Goal: Ask a question: Seek information or help from site administrators or community

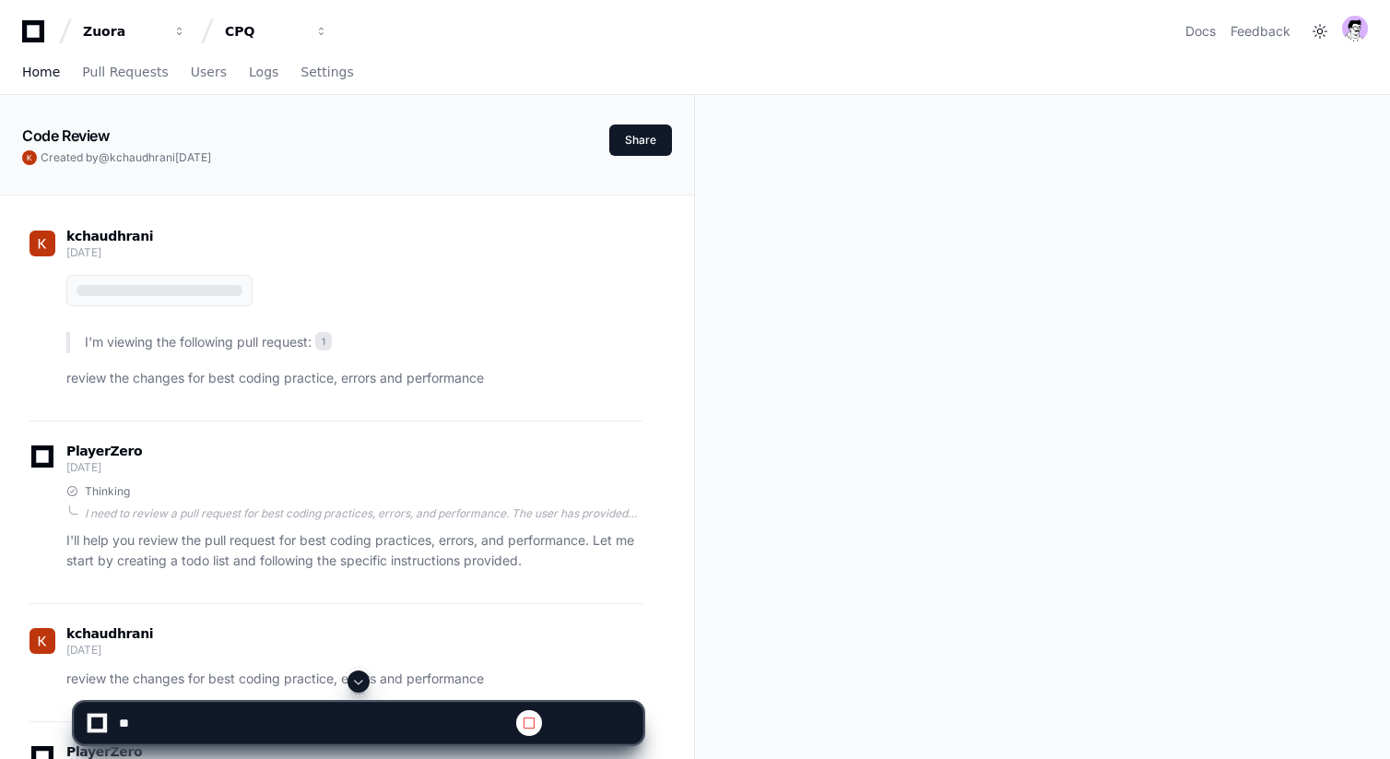
click at [52, 66] on span "Home" at bounding box center [41, 71] width 38 height 11
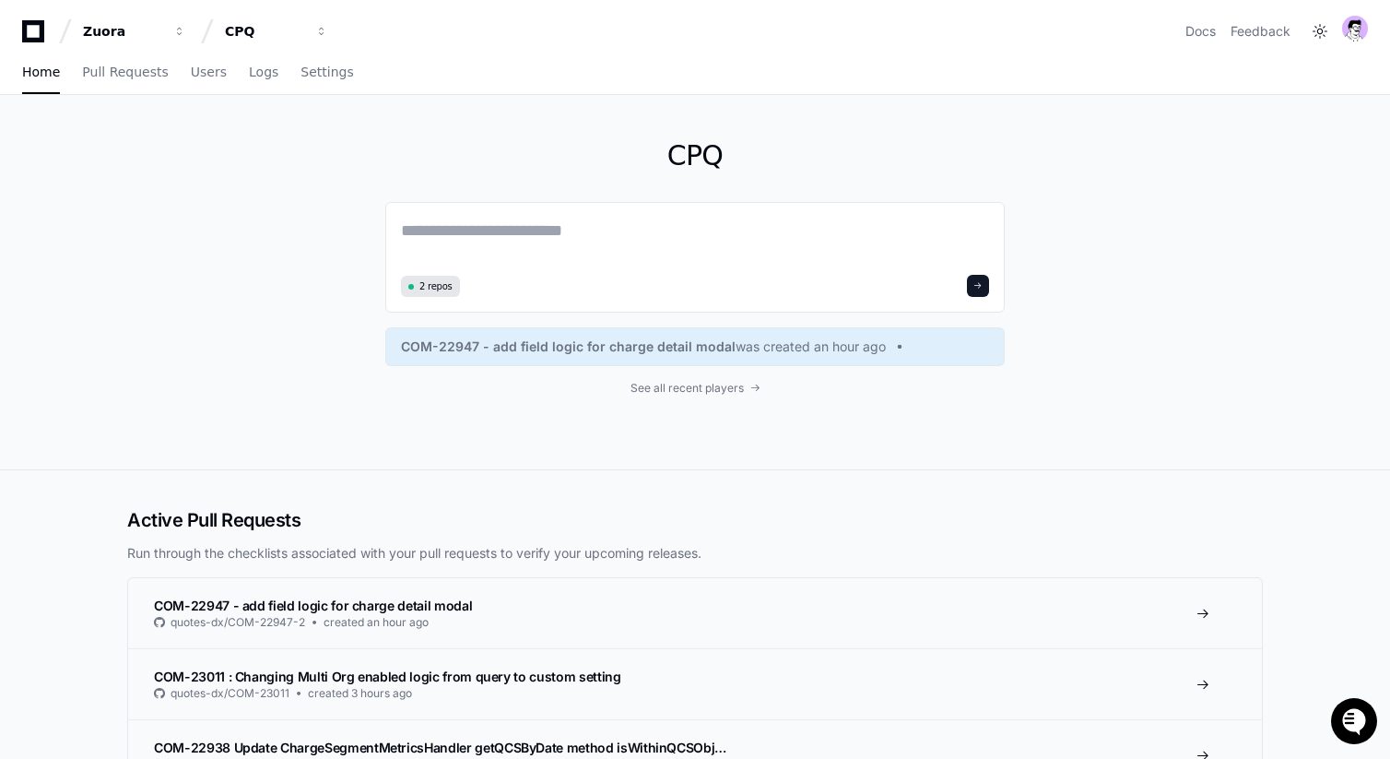
click at [1341, 722] on icon "Open customer support" at bounding box center [1354, 744] width 46 height 46
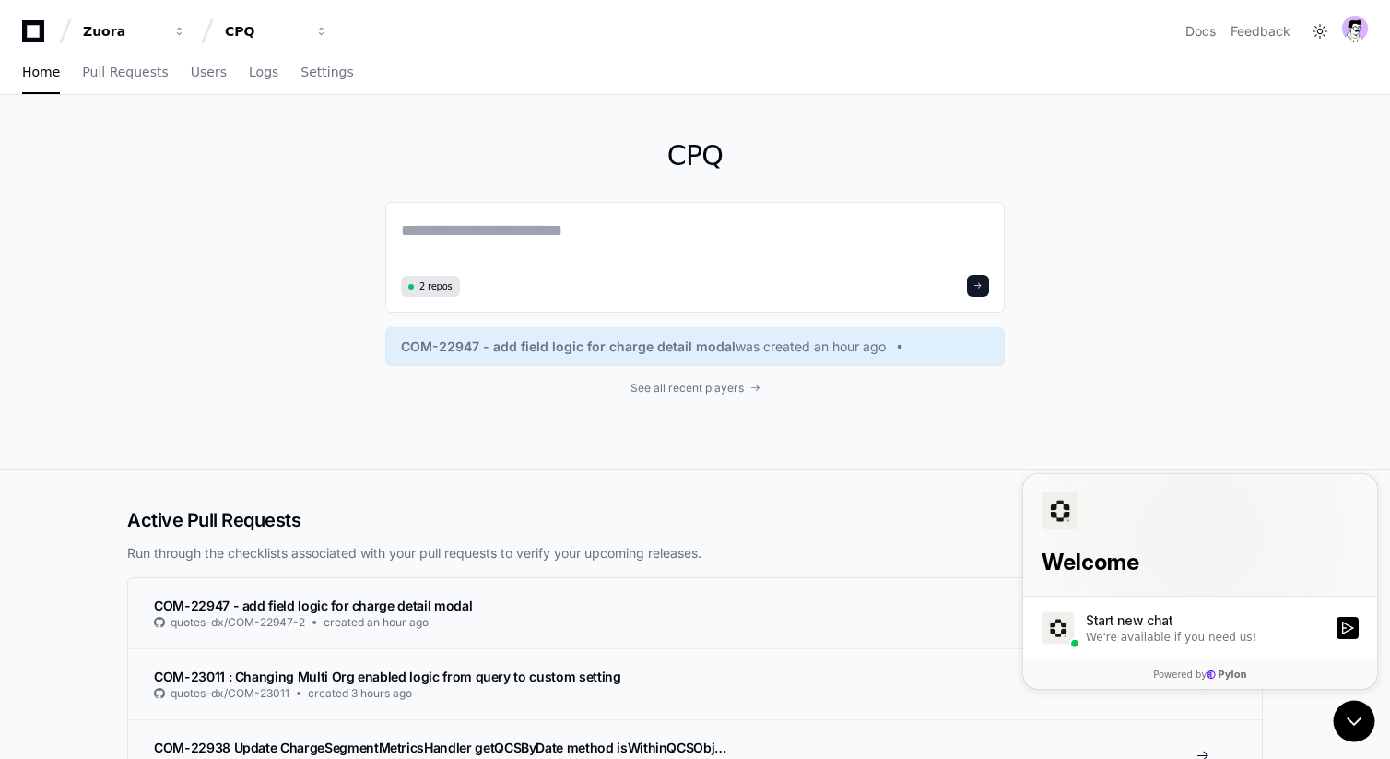
click at [1140, 353] on div "CPQ 2 repos COM-22947 - add field logic for charge detail modal was created an …" at bounding box center [695, 282] width 1180 height 374
click at [1153, 625] on div "Start new chat" at bounding box center [1206, 620] width 240 height 18
click at [1337, 625] on button "Start new chat We're available if you need us!" at bounding box center [1348, 628] width 22 height 22
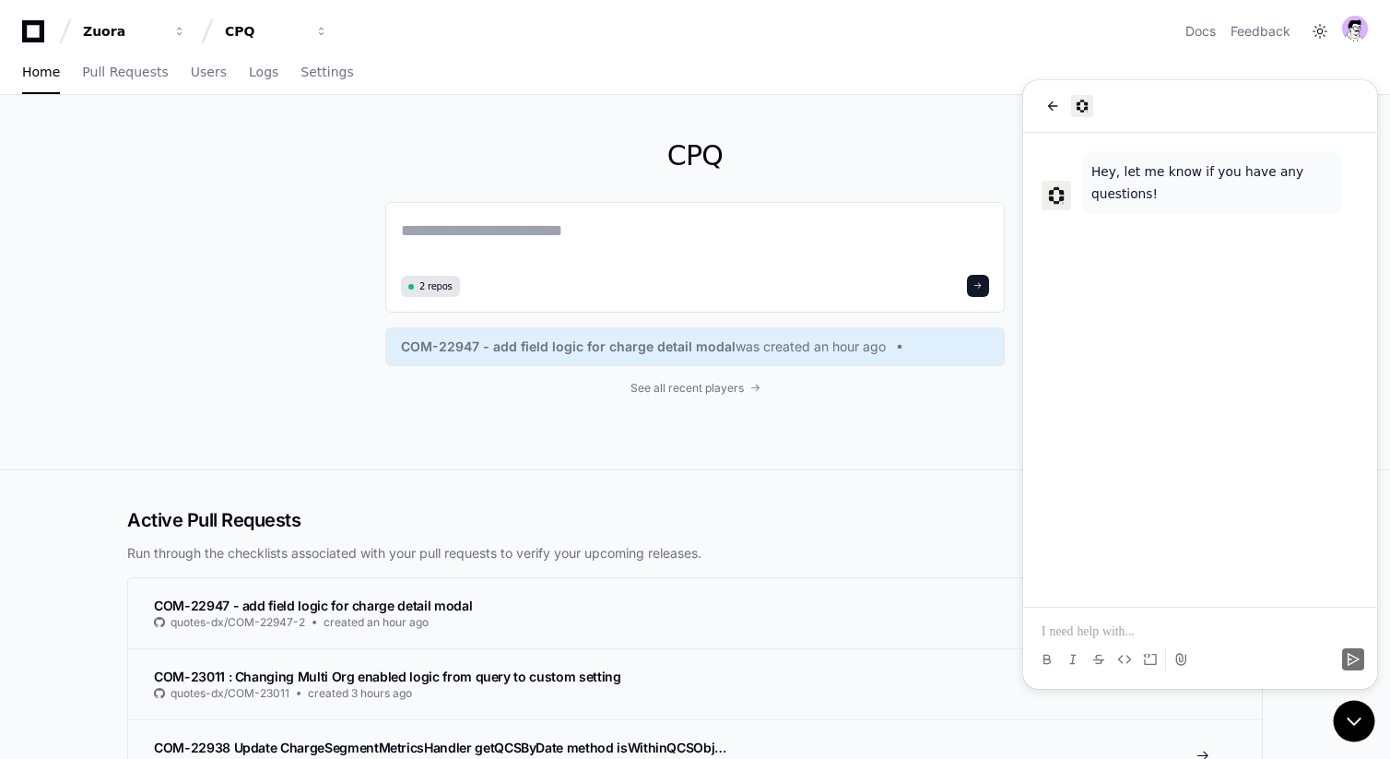
click at [1154, 622] on p at bounding box center [1200, 631] width 317 height 18
click at [1051, 109] on icon "back" at bounding box center [1053, 105] width 10 height 9
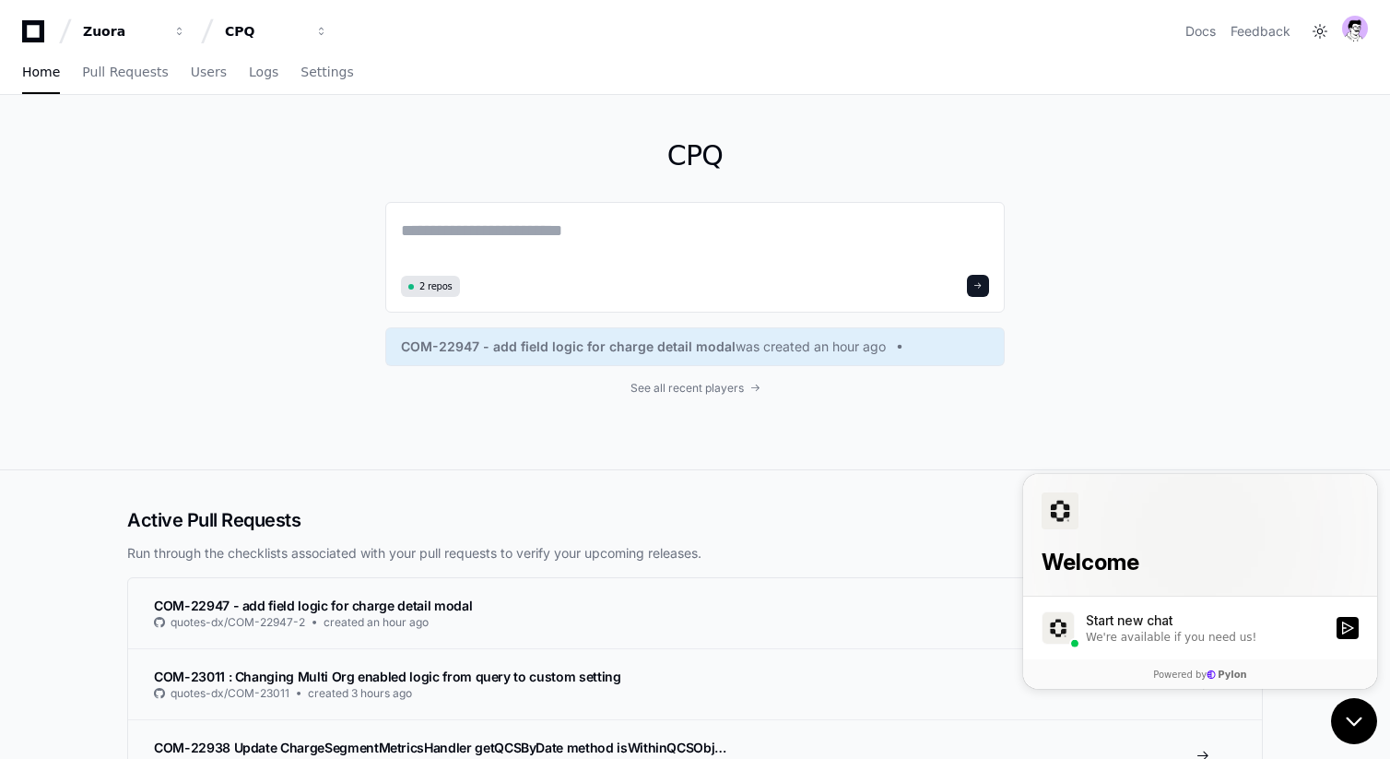
click at [1361, 710] on icon "Open customer support" at bounding box center [1354, 721] width 46 height 46
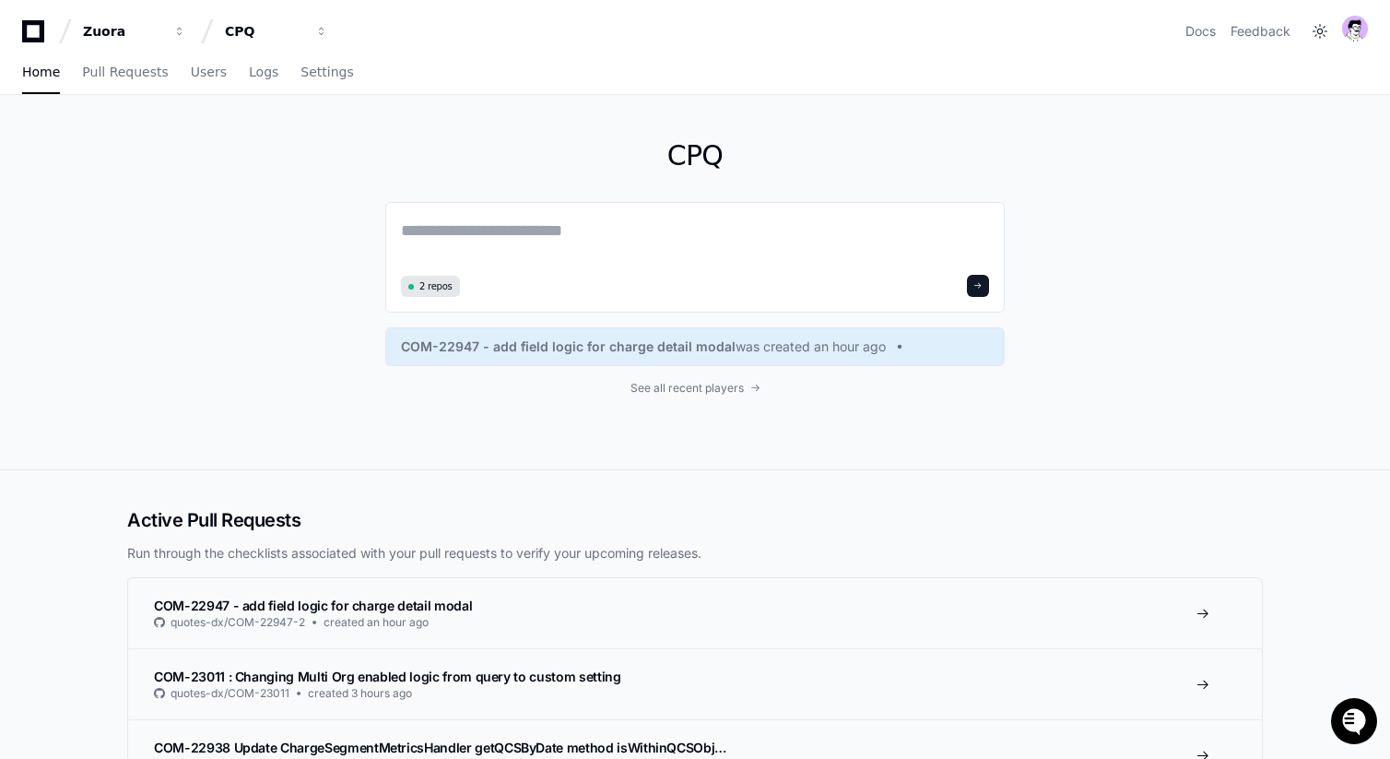
click at [1348, 730] on icon "Open customer support" at bounding box center [1354, 744] width 46 height 46
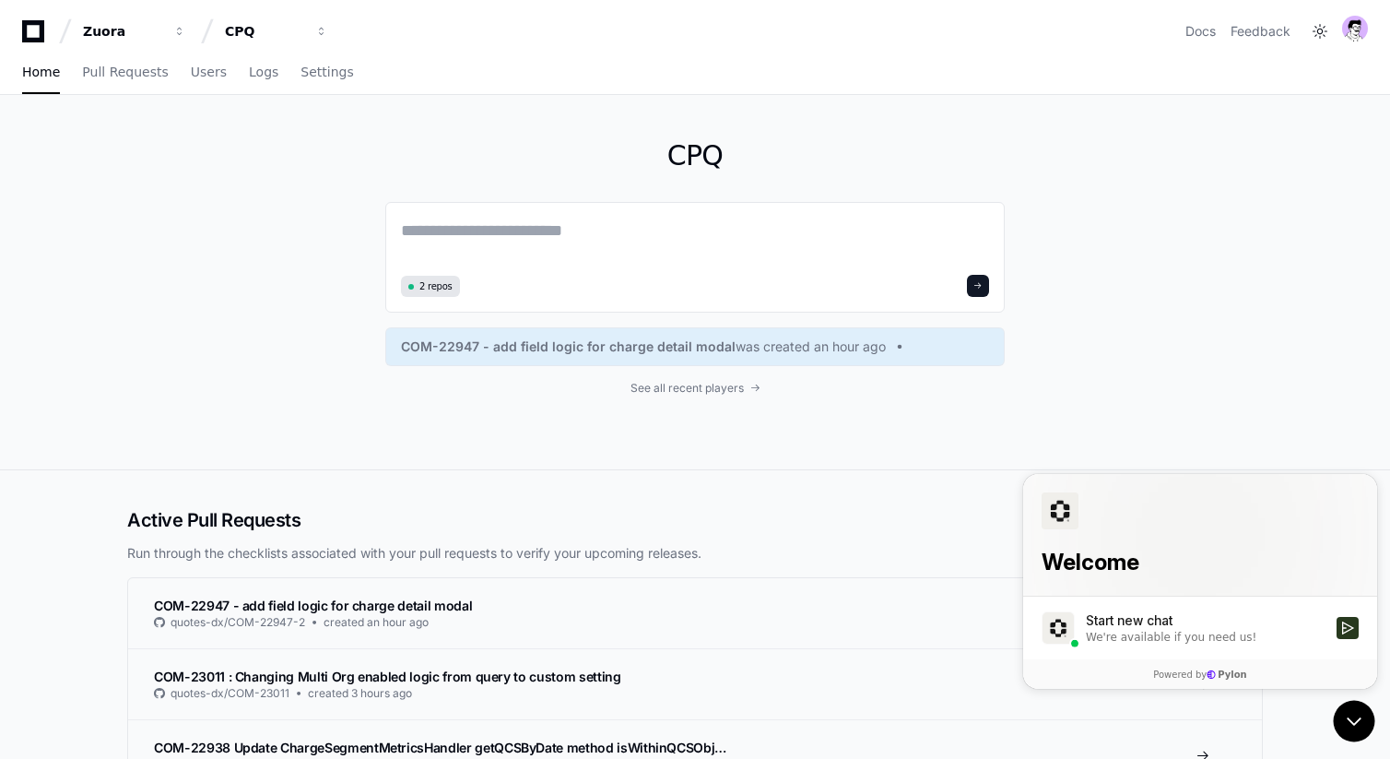
click at [1157, 613] on div "Start new chat" at bounding box center [1206, 620] width 240 height 18
click at [1337, 617] on button "Start new chat We're available if you need us!" at bounding box center [1348, 628] width 22 height 22
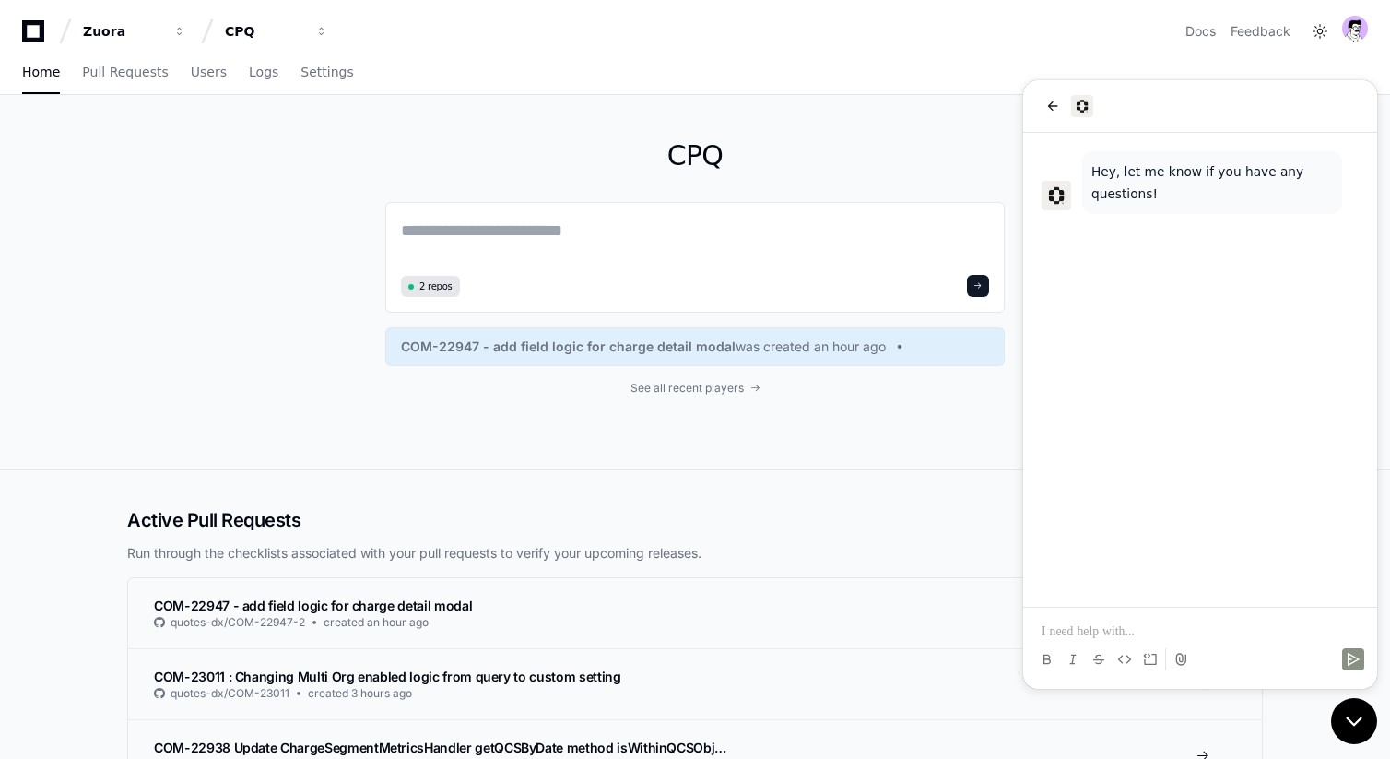
click at [1343, 713] on icon "Open customer support" at bounding box center [1354, 721] width 46 height 46
click at [1348, 706] on icon "Open customer support" at bounding box center [1354, 721] width 46 height 46
click at [1348, 646] on div at bounding box center [1200, 659] width 339 height 37
click at [1182, 626] on p at bounding box center [1200, 631] width 317 height 18
click at [1038, 115] on div at bounding box center [1200, 106] width 354 height 53
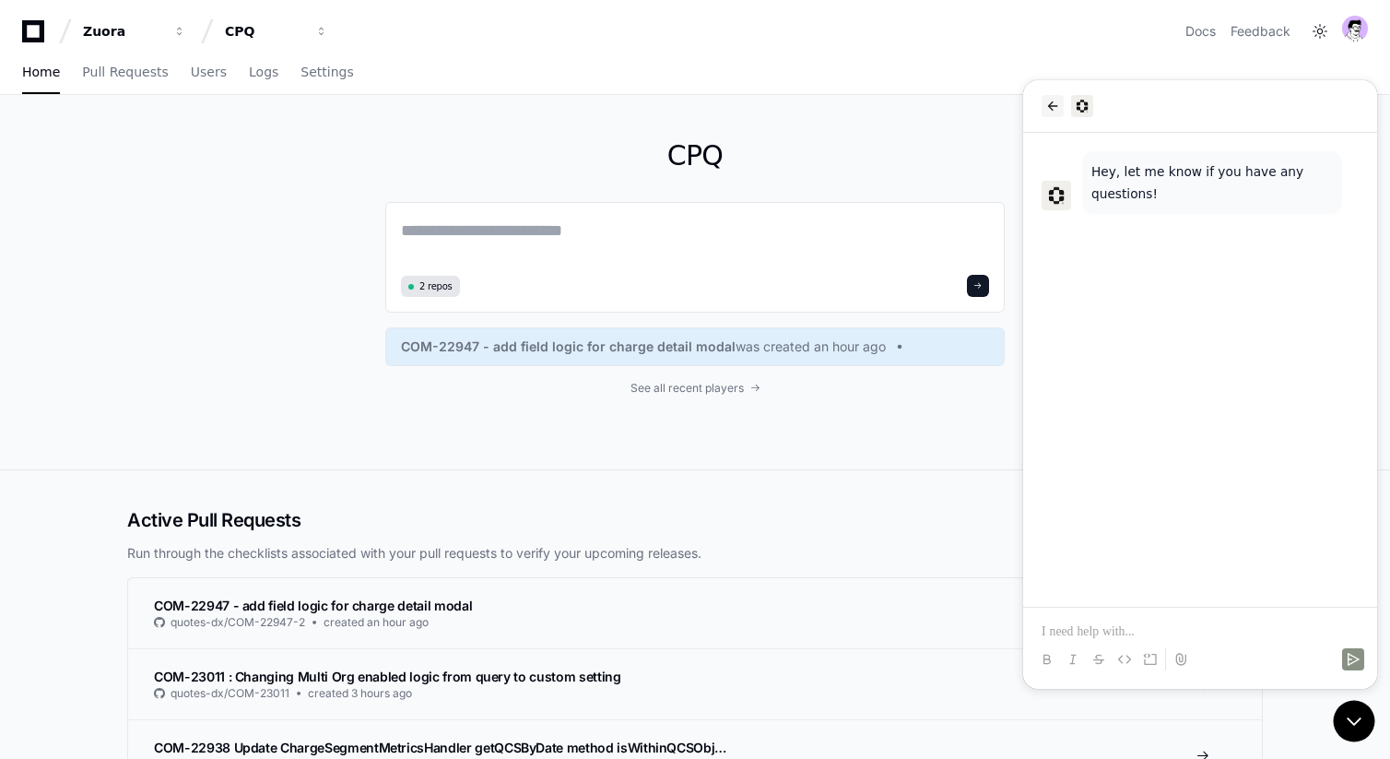
click at [1051, 106] on icon "back" at bounding box center [1052, 106] width 15 height 15
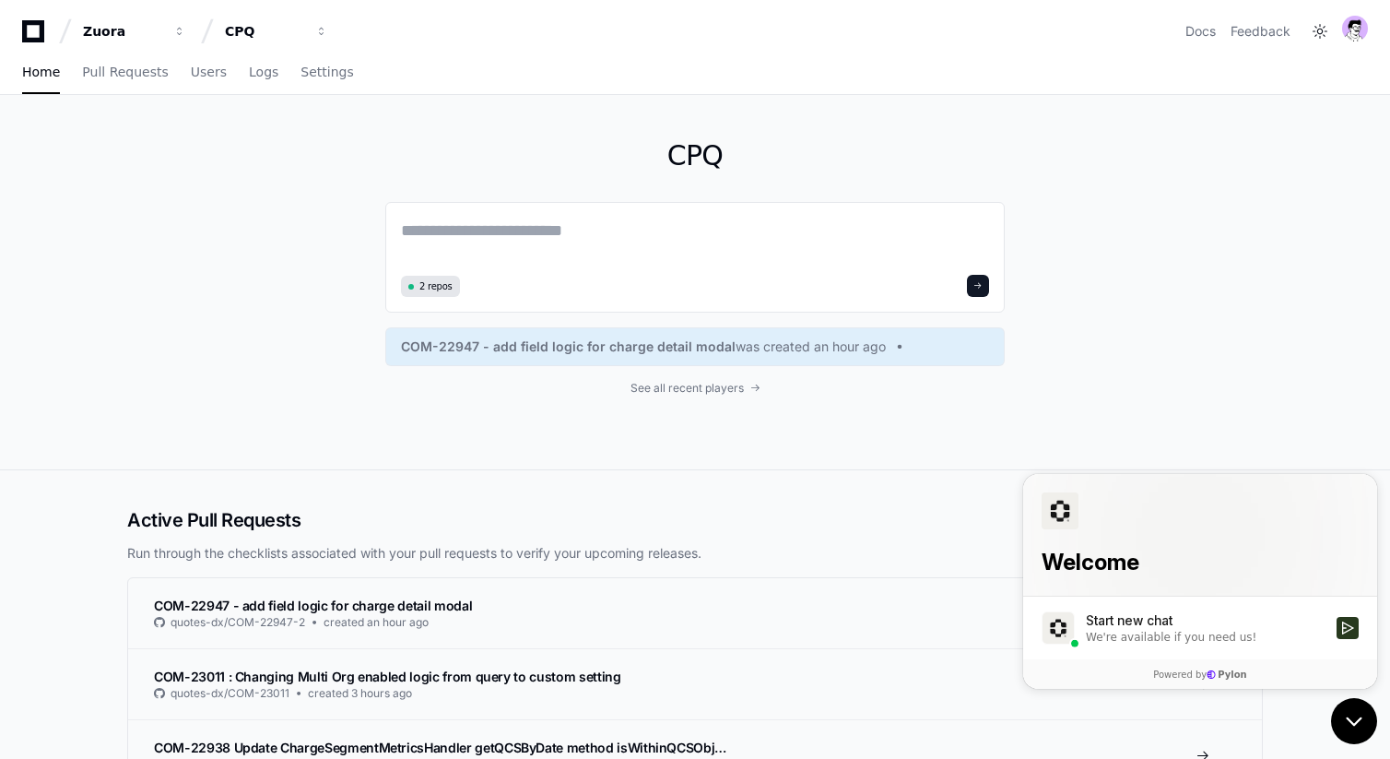
click at [1356, 706] on icon "Open customer support" at bounding box center [1354, 721] width 46 height 46
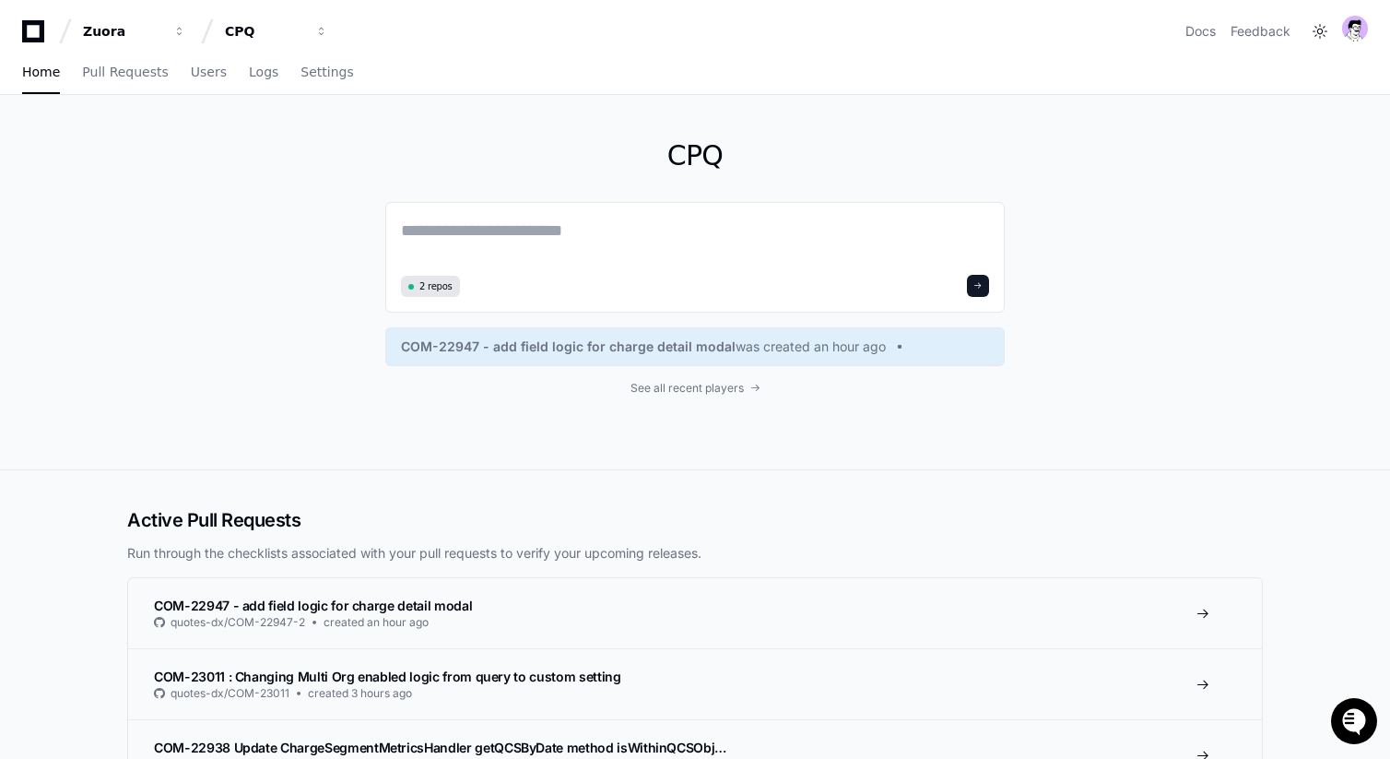
click at [1356, 706] on icon "Open customer support" at bounding box center [1354, 721] width 46 height 46
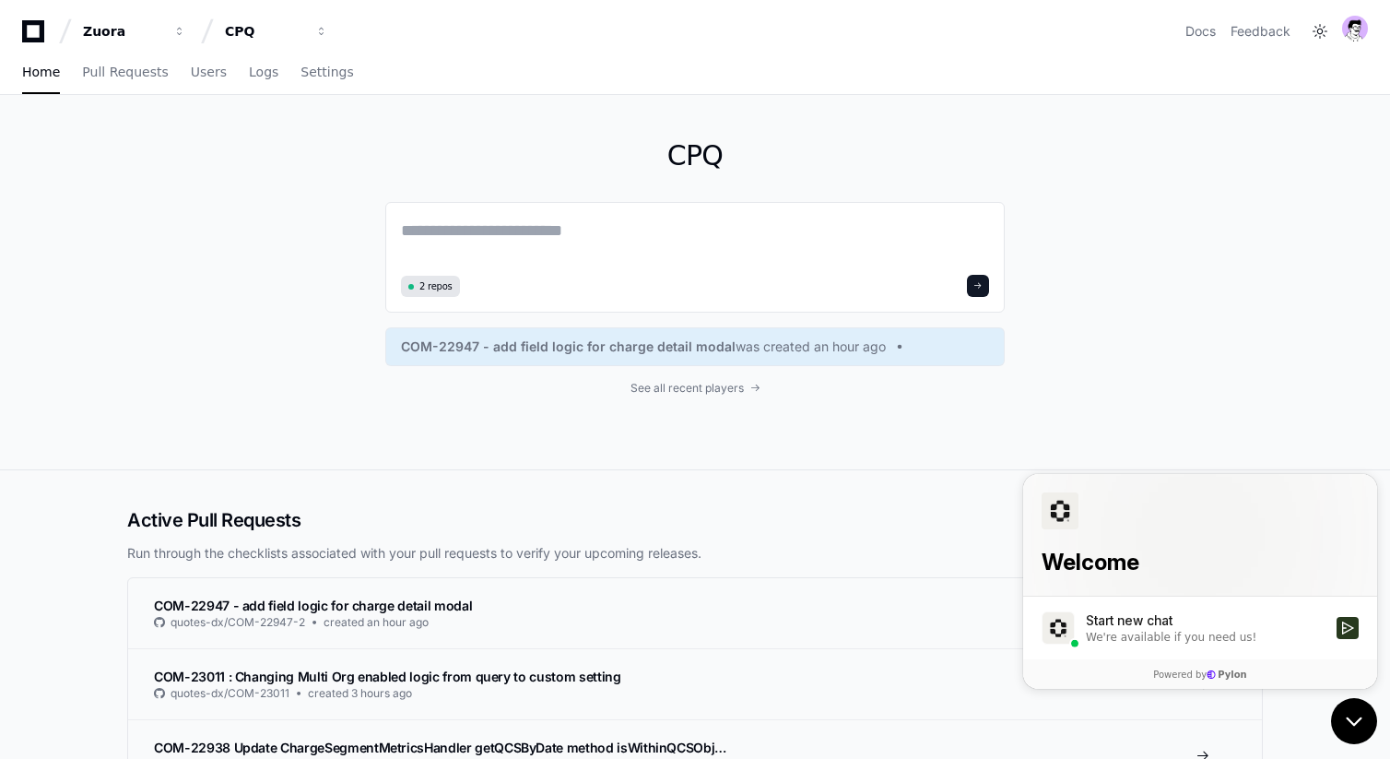
click at [1354, 714] on icon "Open customer support" at bounding box center [1354, 721] width 46 height 46
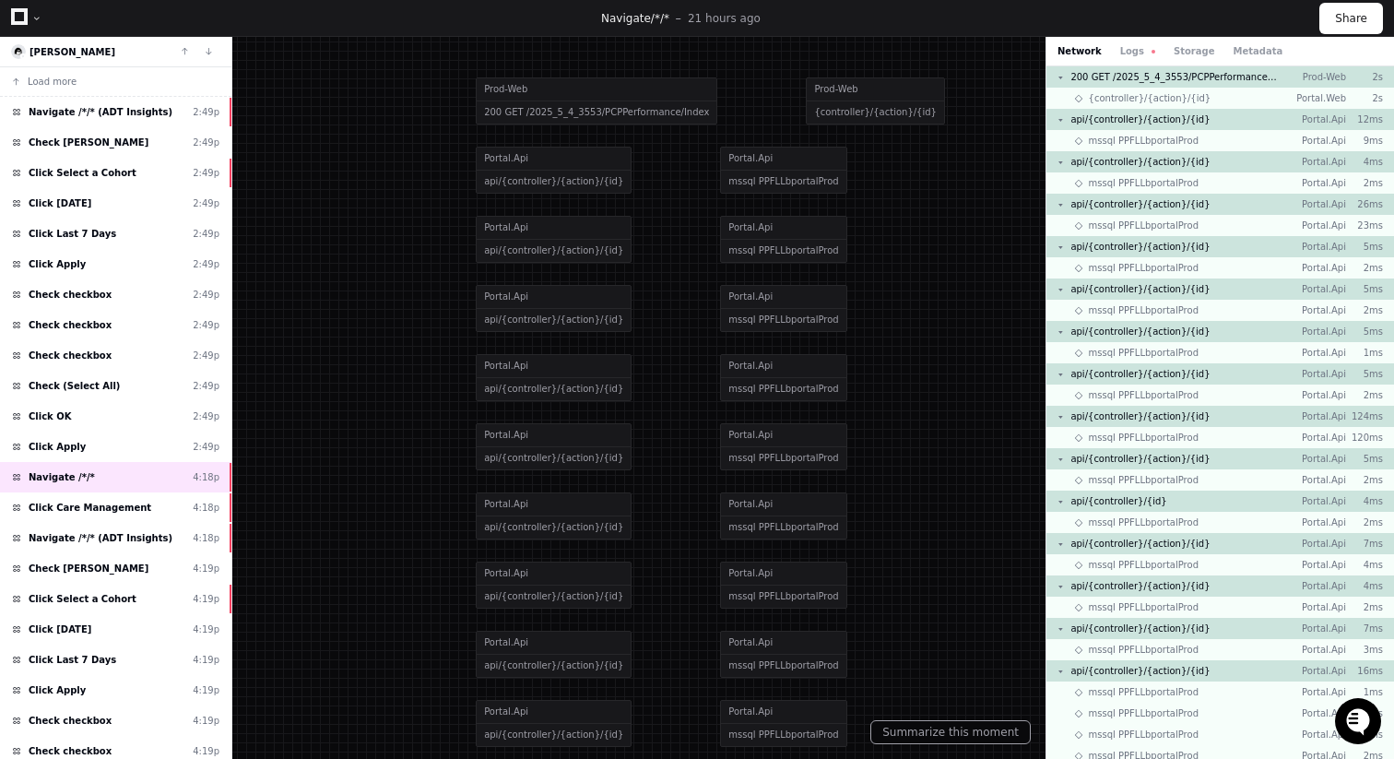
click at [1359, 724] on icon "Open customer support" at bounding box center [1358, 744] width 46 height 46
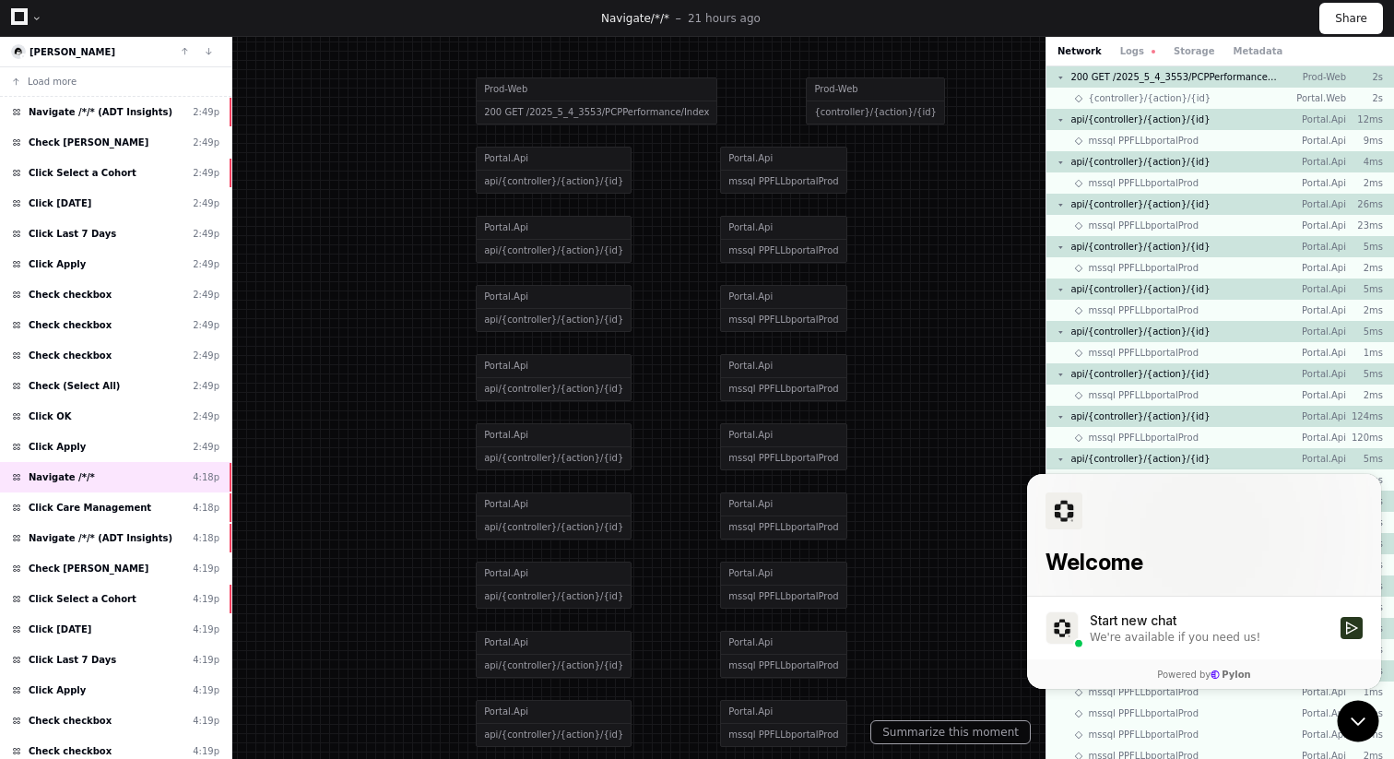
click at [1129, 621] on div "Start new chat" at bounding box center [1210, 620] width 240 height 18
click at [1341, 621] on button "Start new chat We're available if you need us!" at bounding box center [1352, 628] width 22 height 22
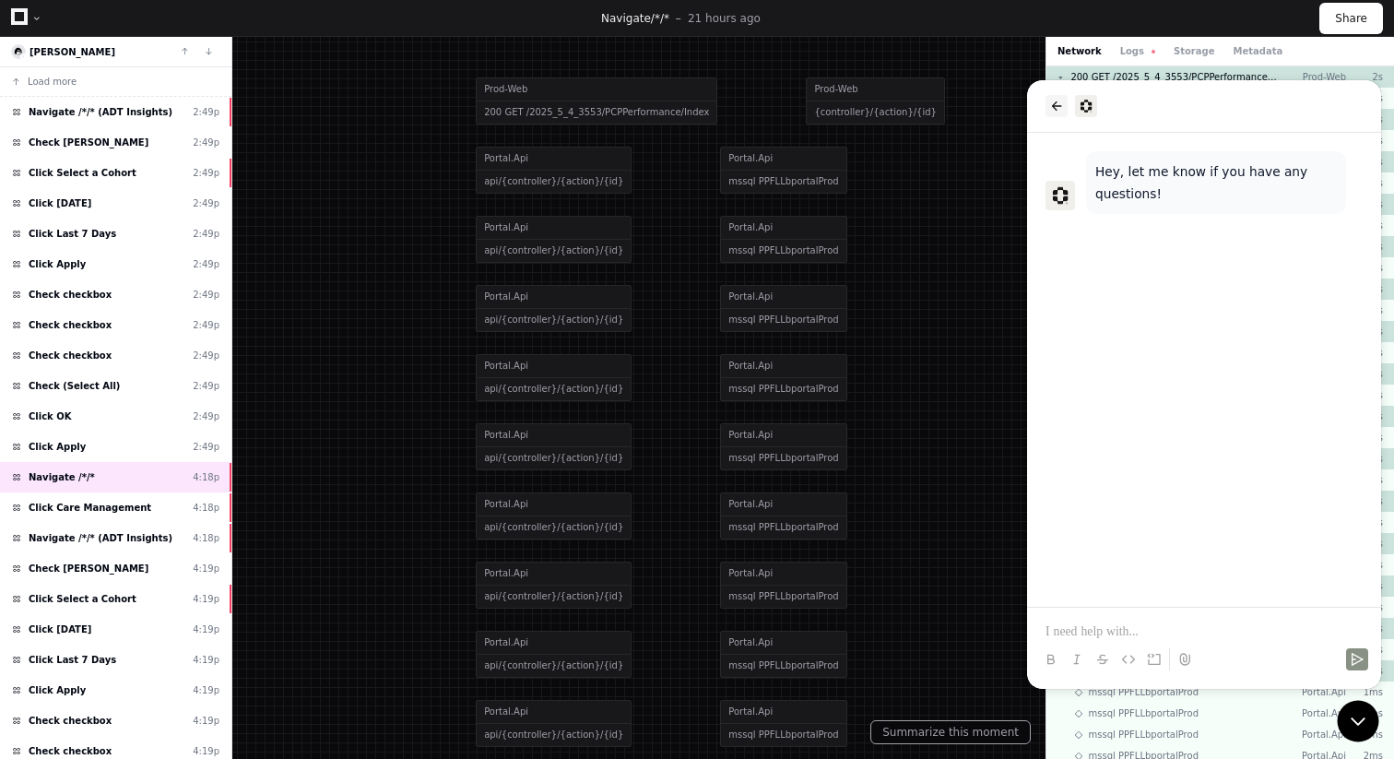
click at [1049, 99] on icon "back" at bounding box center [1056, 106] width 15 height 15
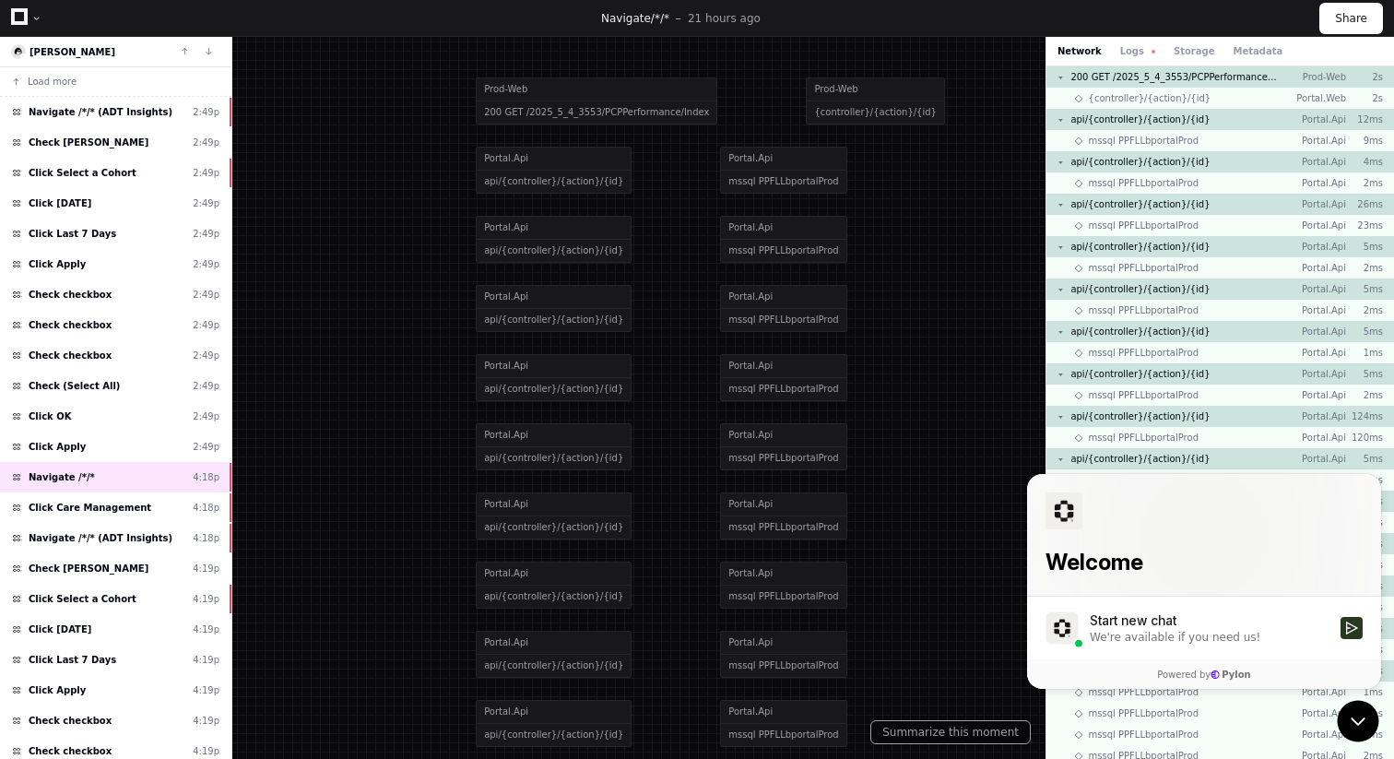
click at [18, 17] on icon at bounding box center [19, 16] width 17 height 17
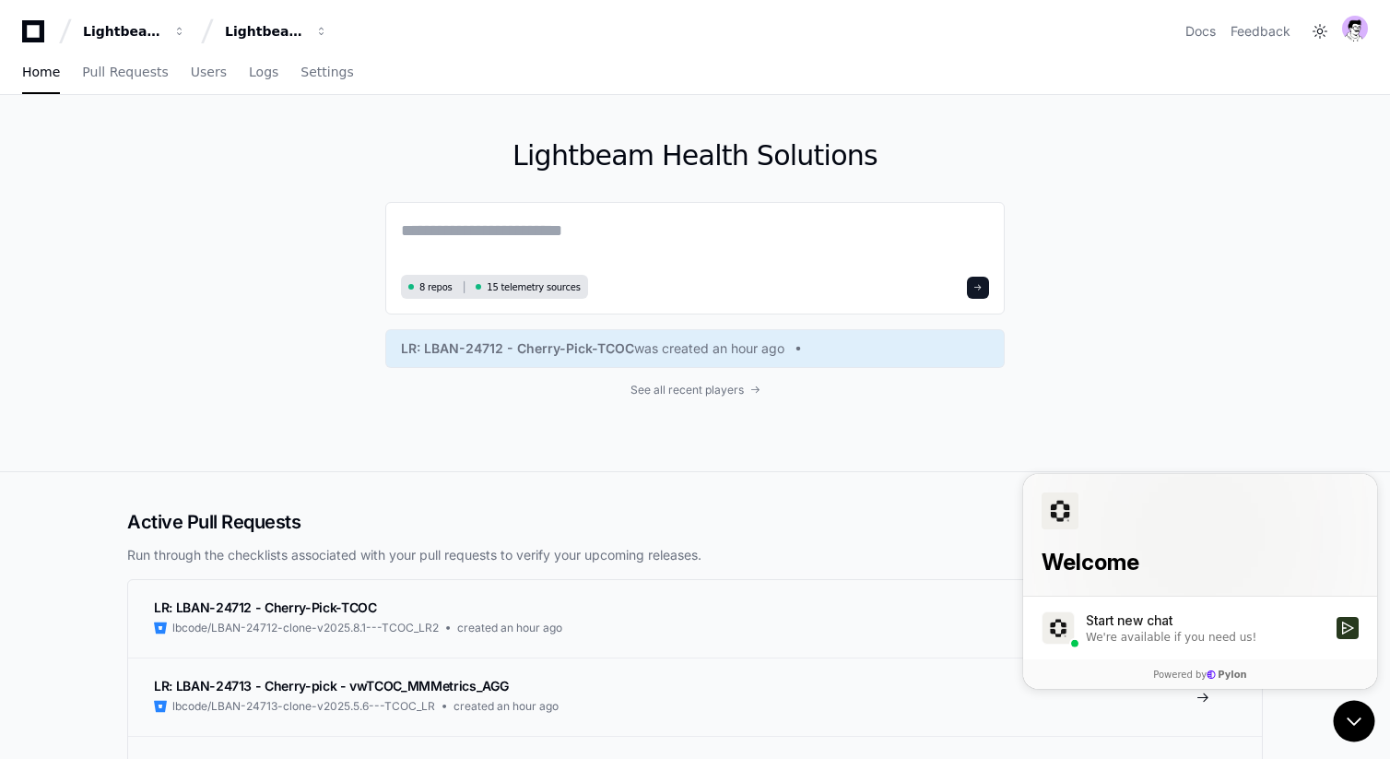
click at [1195, 639] on div "We're available if you need us!" at bounding box center [1171, 637] width 171 height 15
click at [1337, 639] on button "Start new chat We're available if you need us!" at bounding box center [1348, 628] width 22 height 22
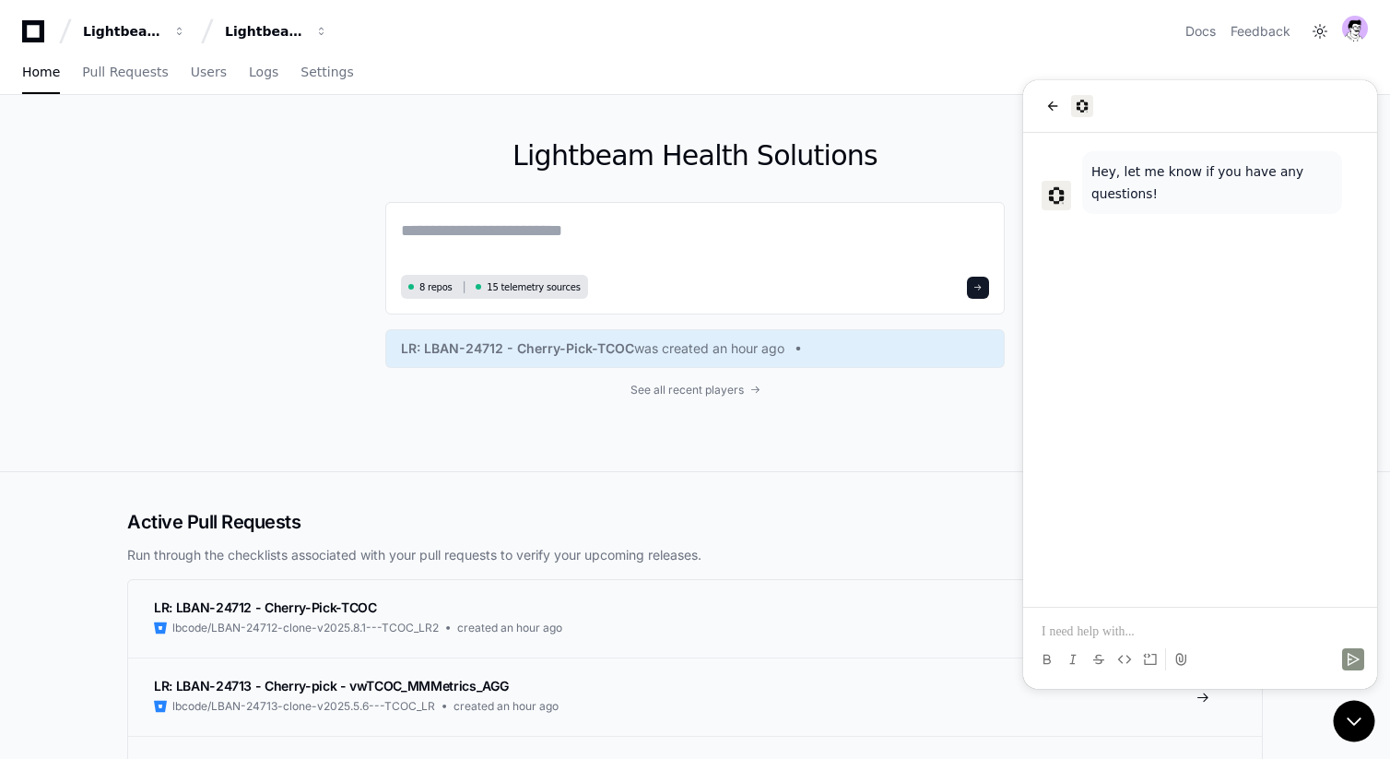
click at [1050, 117] on div at bounding box center [1200, 106] width 354 height 53
click at [1140, 633] on p at bounding box center [1200, 631] width 317 height 18
click at [1055, 91] on div at bounding box center [1200, 106] width 354 height 53
click at [1052, 100] on icon "back" at bounding box center [1052, 106] width 15 height 15
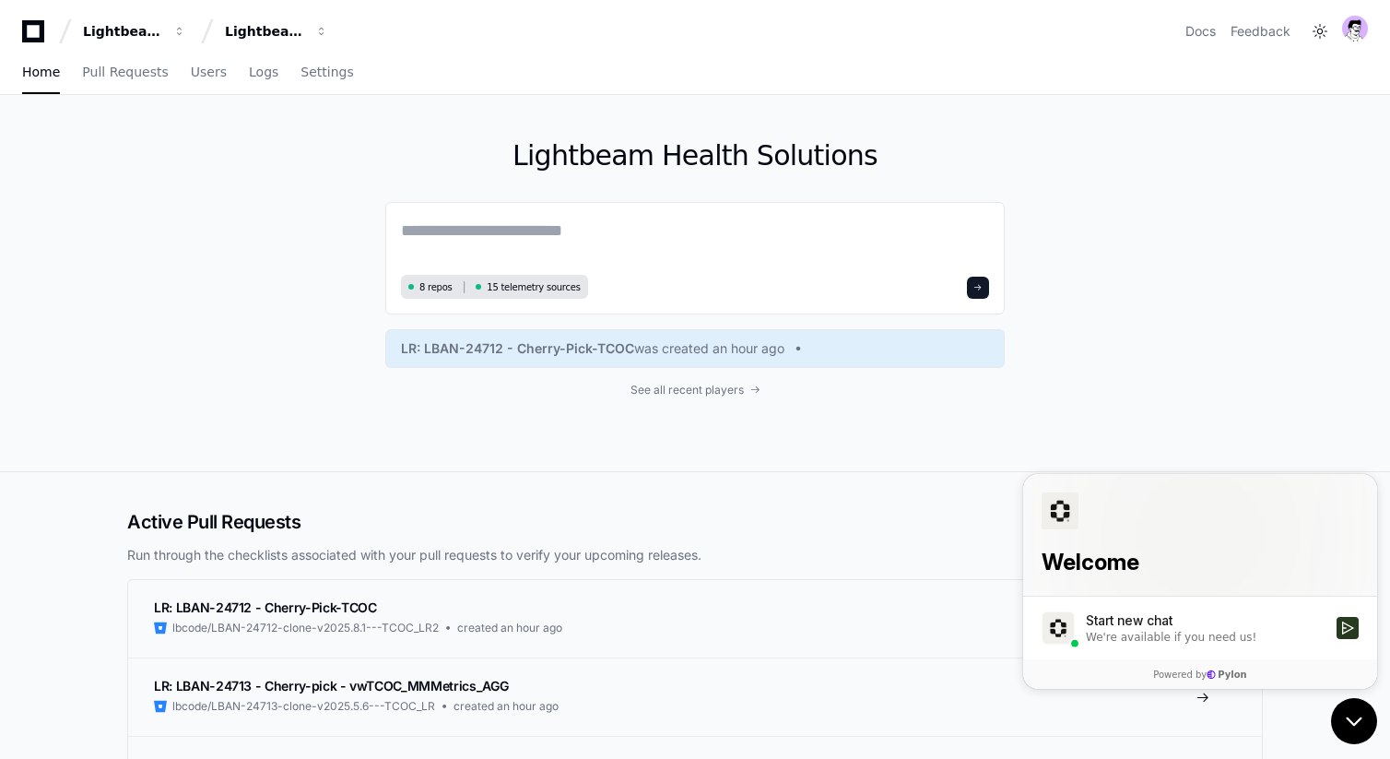
click at [1353, 725] on icon "Open customer support" at bounding box center [1354, 721] width 46 height 46
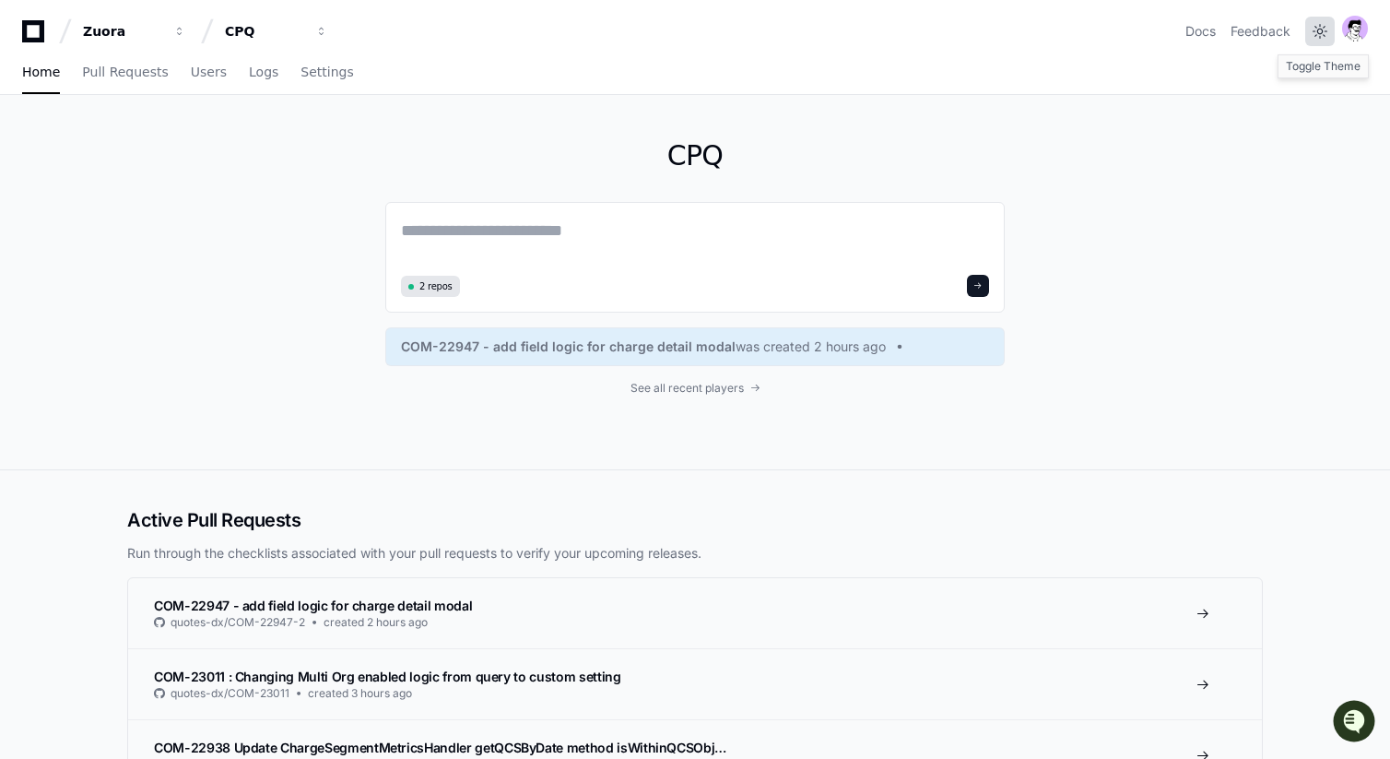
click at [1321, 30] on button at bounding box center [1320, 32] width 30 height 30
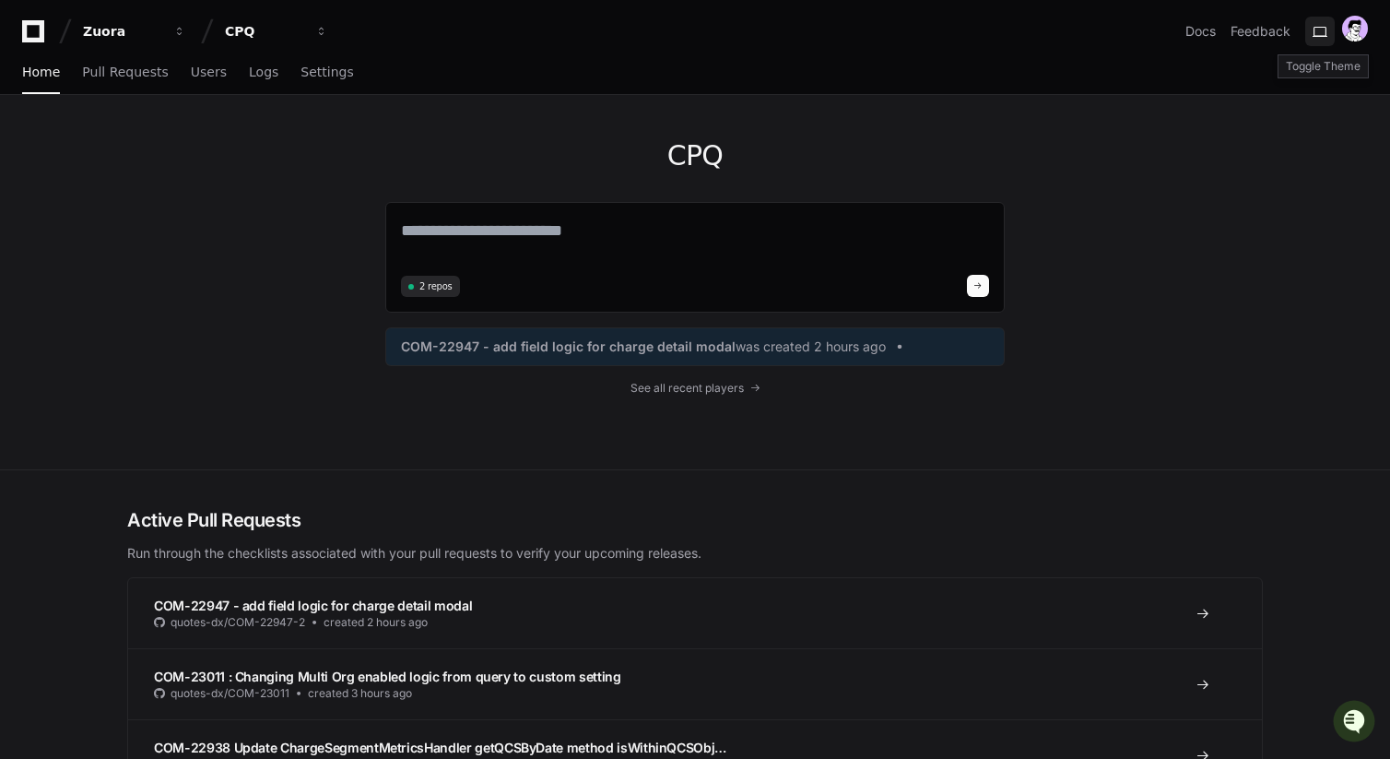
click at [1330, 33] on button at bounding box center [1320, 32] width 30 height 30
